Goal: Task Accomplishment & Management: Manage account settings

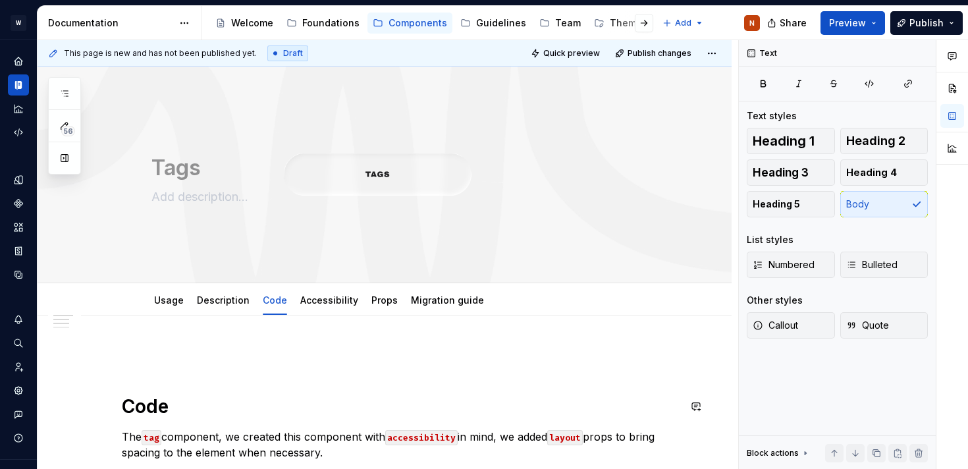
scroll to position [24, 427]
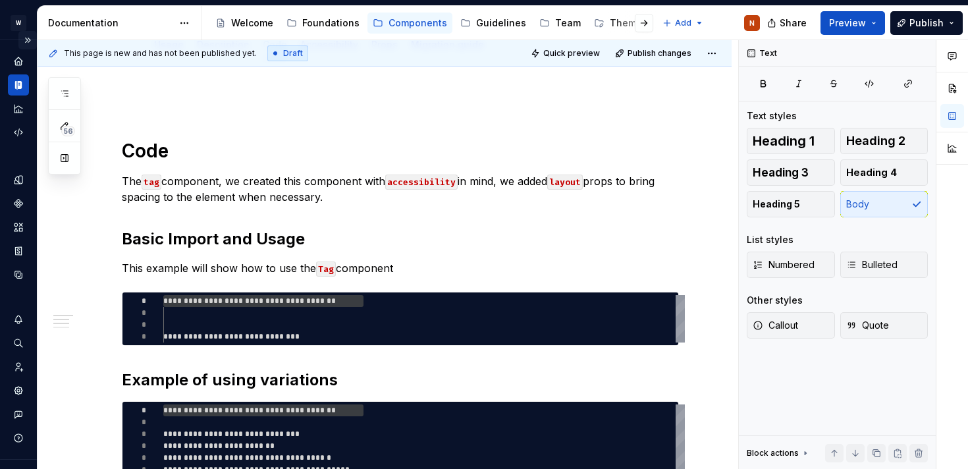
click at [26, 39] on button "Expand sidebar" at bounding box center [27, 40] width 18 height 18
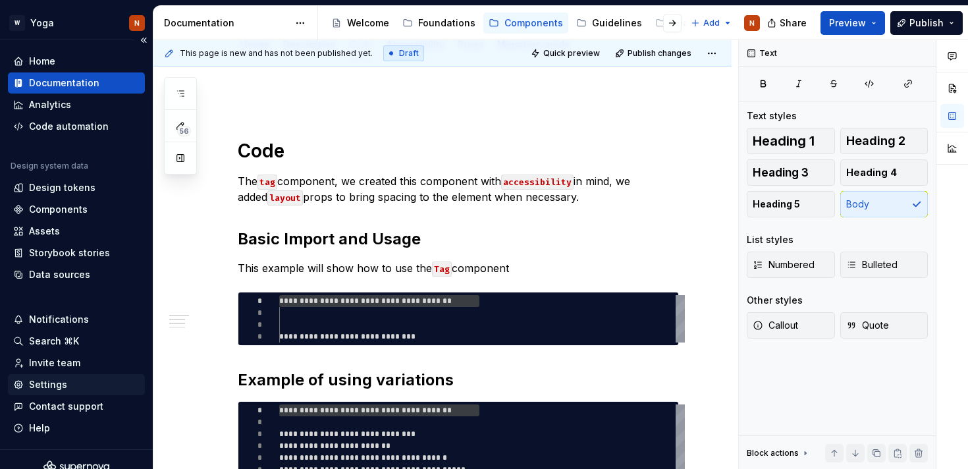
type textarea "*"
click at [46, 388] on div "Settings" at bounding box center [48, 384] width 38 height 13
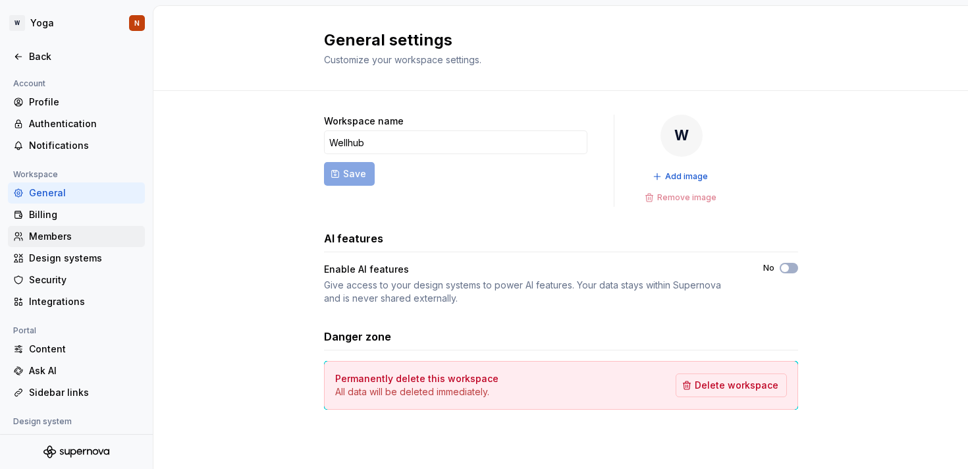
click at [66, 240] on div "Members" at bounding box center [84, 236] width 111 height 13
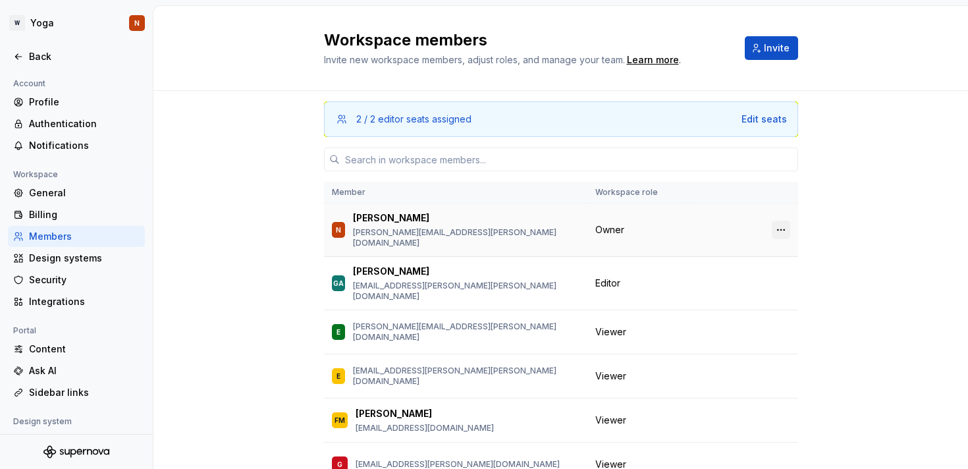
click at [780, 221] on button "button" at bounding box center [781, 230] width 18 height 18
click at [716, 252] on div "Transfer ownership" at bounding box center [688, 250] width 91 height 13
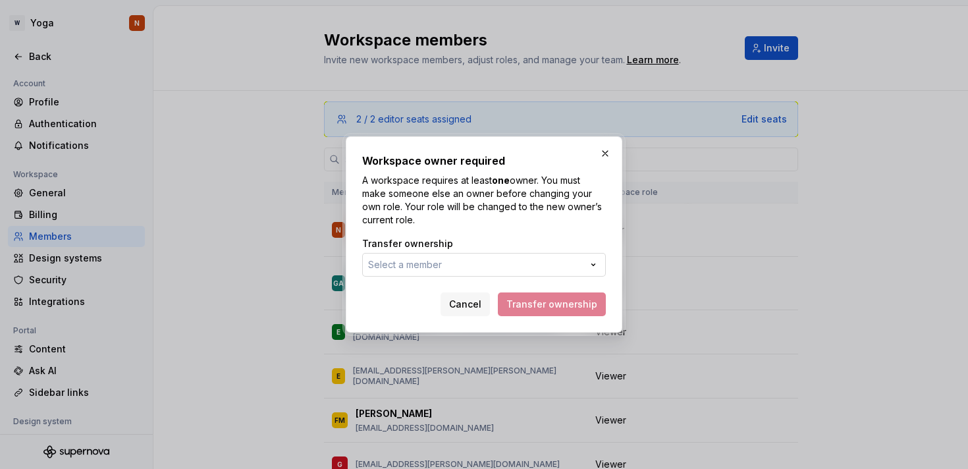
click at [454, 261] on button "Select a member" at bounding box center [484, 265] width 244 height 24
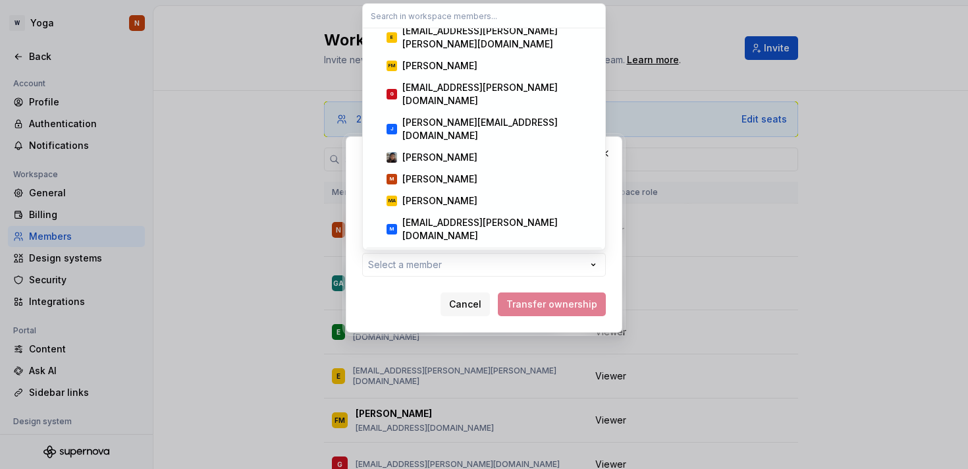
scroll to position [110, 0]
click at [459, 172] on div "[PERSON_NAME]" at bounding box center [499, 178] width 195 height 13
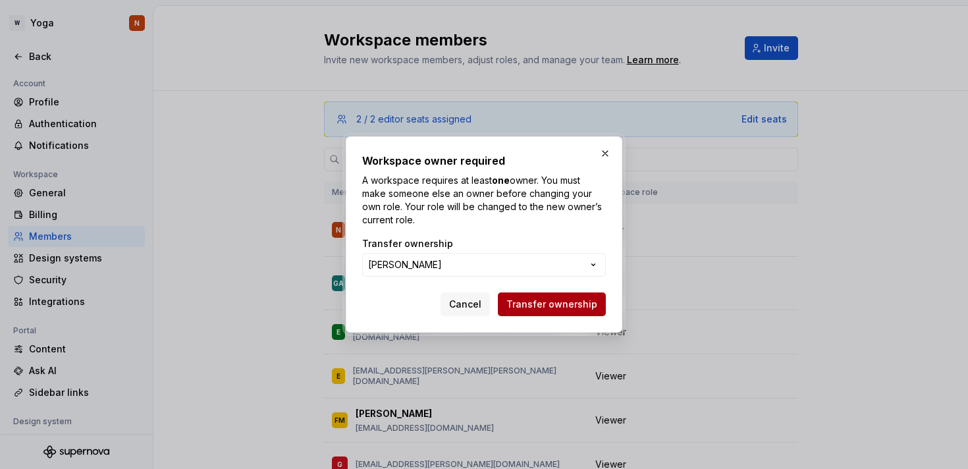
click at [535, 303] on span "Transfer ownership" at bounding box center [551, 304] width 91 height 13
